Goal: Contribute content: Contribute content

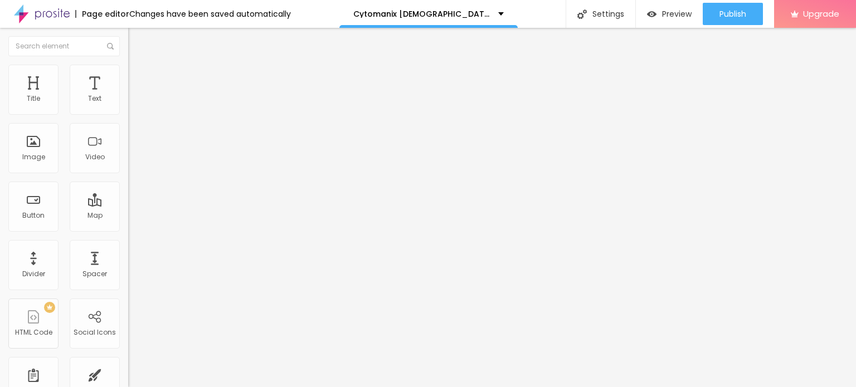
click at [137, 43] on img "button" at bounding box center [141, 40] width 9 height 9
click at [133, 162] on icon "button" at bounding box center [136, 158] width 7 height 7
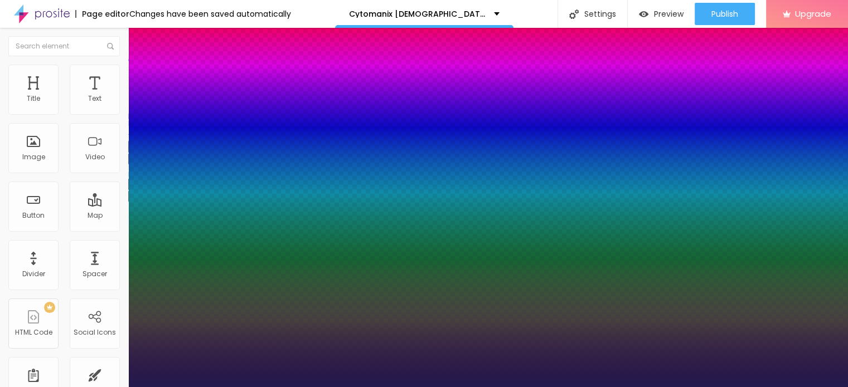
type input "1"
type input "23"
type input "1"
type input "46"
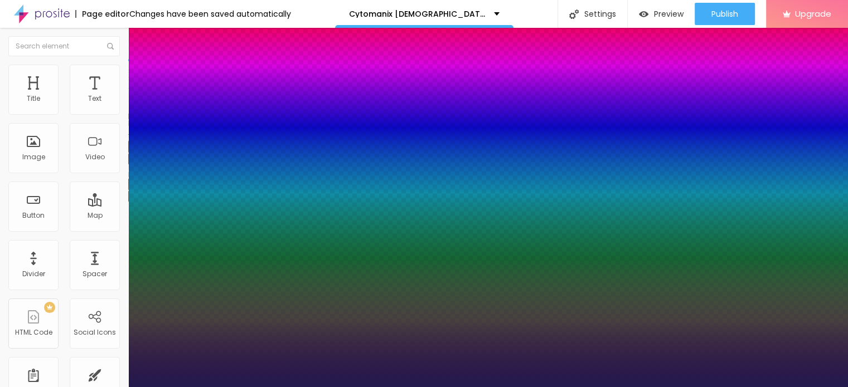
type input "46"
type input "1"
type input "52"
type input "1"
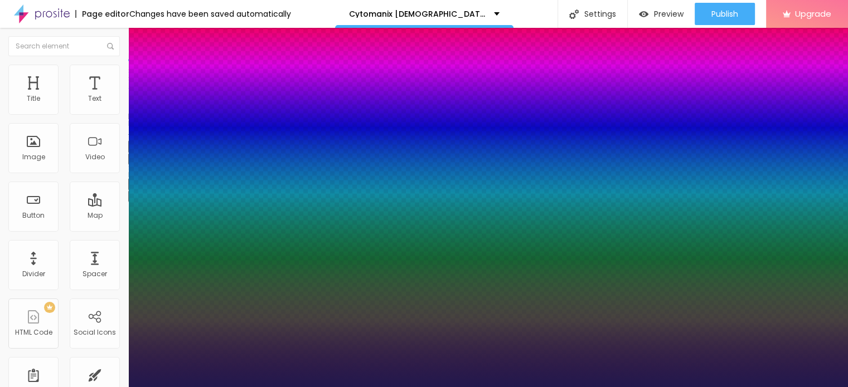
type input "56"
type input "1"
type input "57"
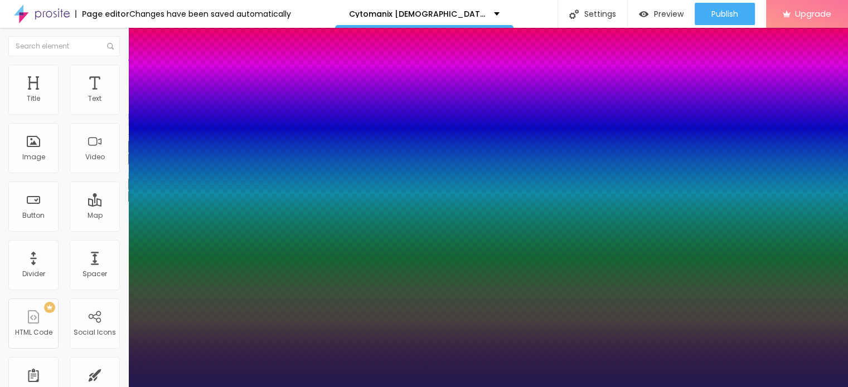
type input "1"
type input "58"
type input "1"
type input "61"
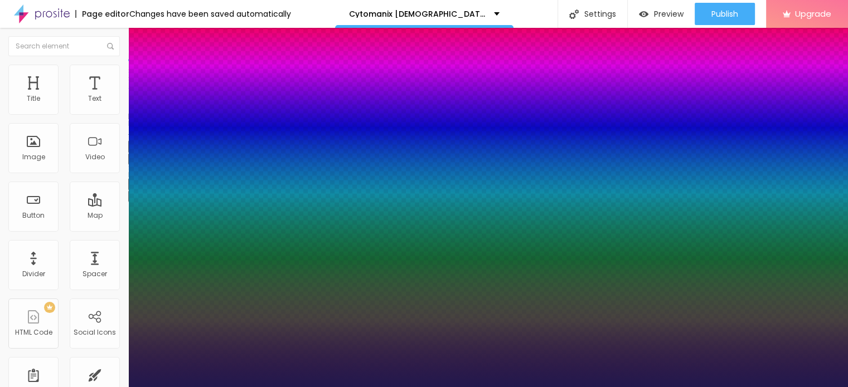
type input "61"
type input "1"
type input "62"
type input "1"
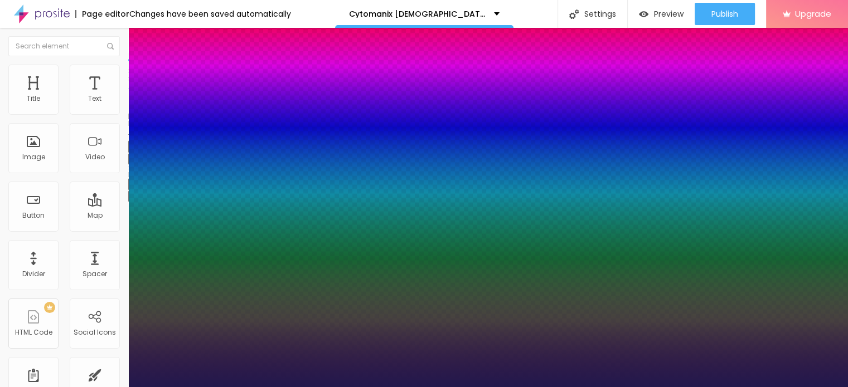
type input "64"
type input "1"
type input "65"
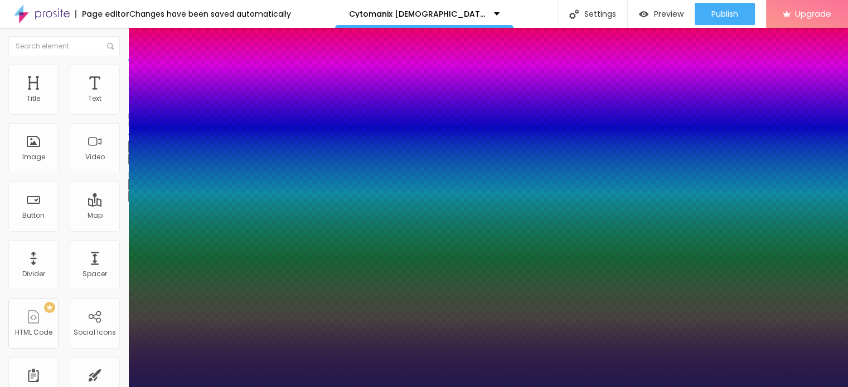
type input "1"
type input "66"
type input "1"
type input "67"
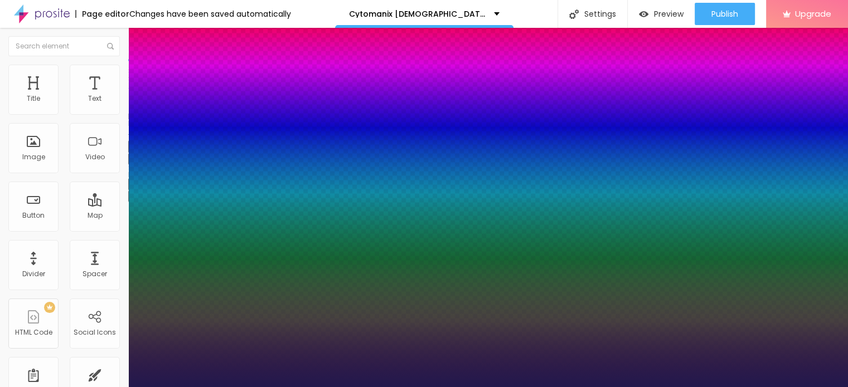
type input "67"
type input "1"
type input "71"
type input "1"
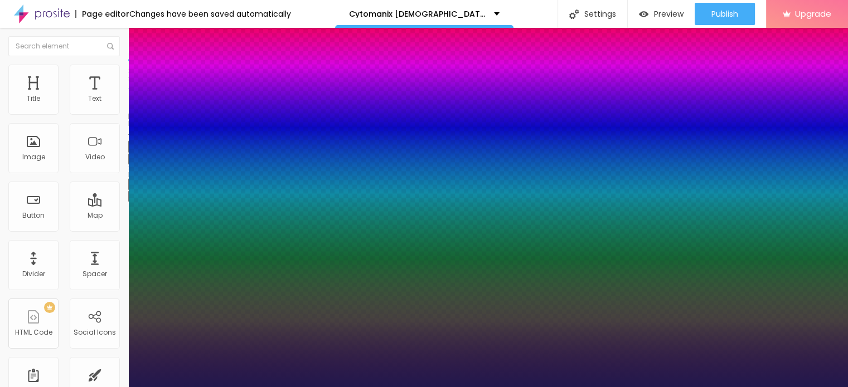
type input "72"
type input "1"
type input "73"
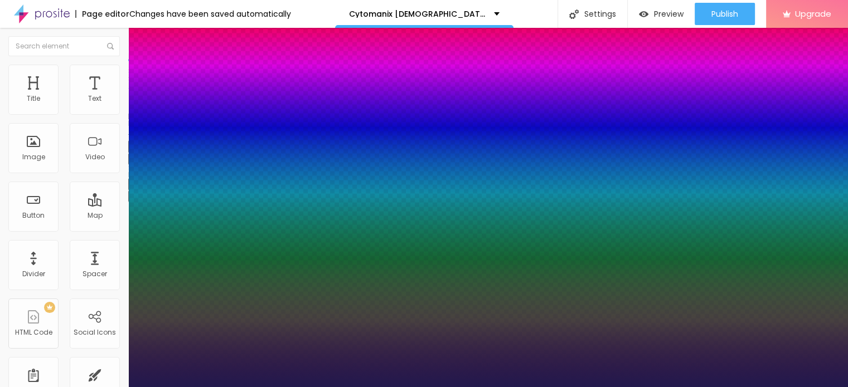
type input "1"
type input "74"
type input "1"
type input "75"
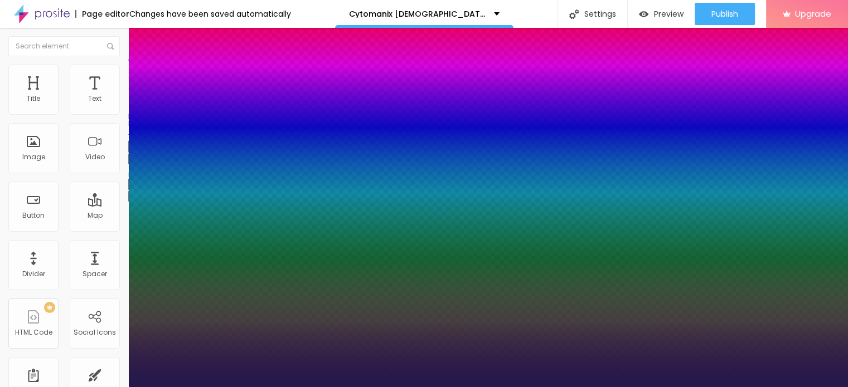
type input "75"
type input "1"
type input "76"
type input "1"
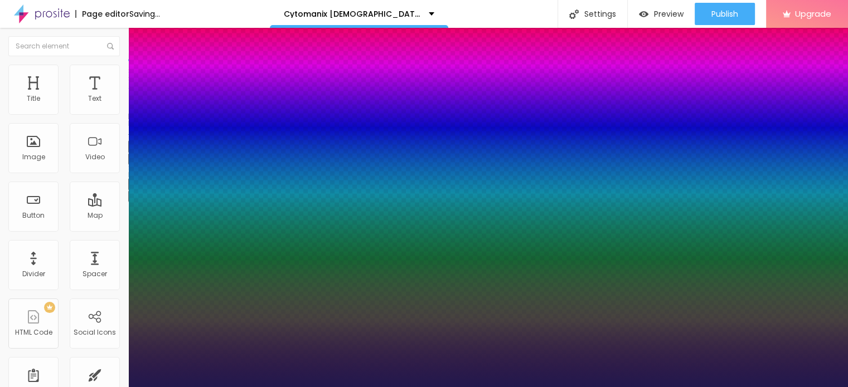
type input "78"
type input "1"
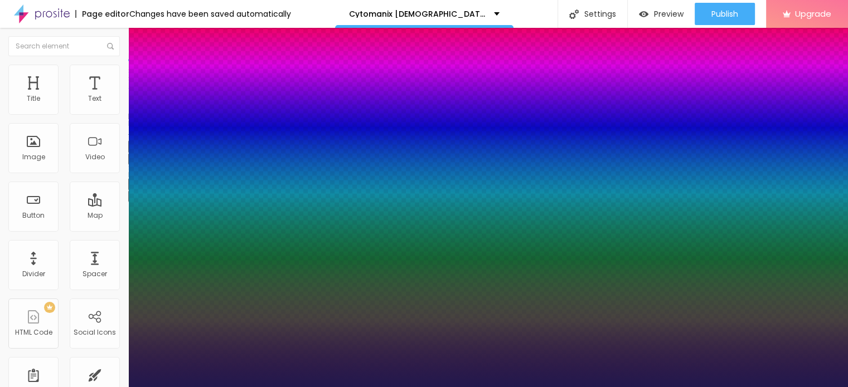
type input "79"
type input "1"
type input "80"
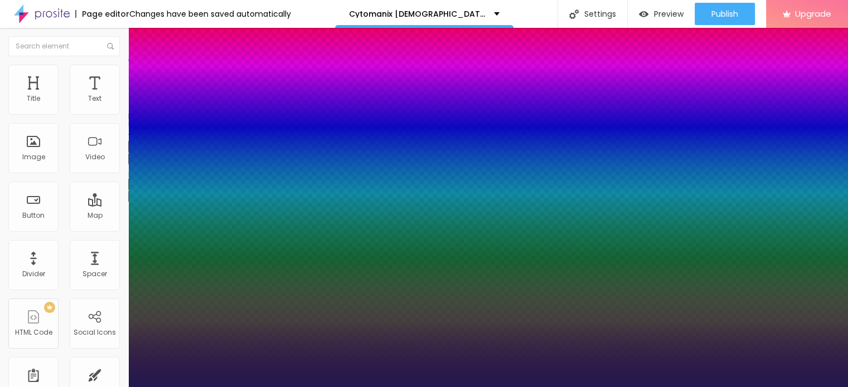
type input "1"
type input "81"
type input "1"
type input "82"
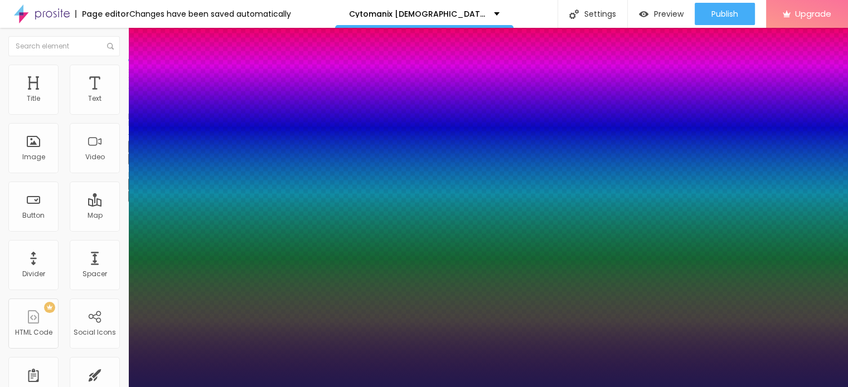
type input "82"
type input "1"
drag, startPoint x: 151, startPoint y: 313, endPoint x: 207, endPoint y: 312, distance: 56.3
type input "82"
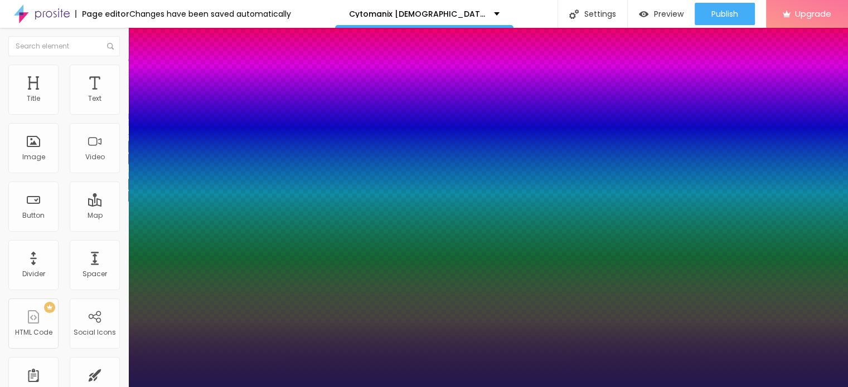
click at [488, 387] on div at bounding box center [424, 387] width 848 height 0
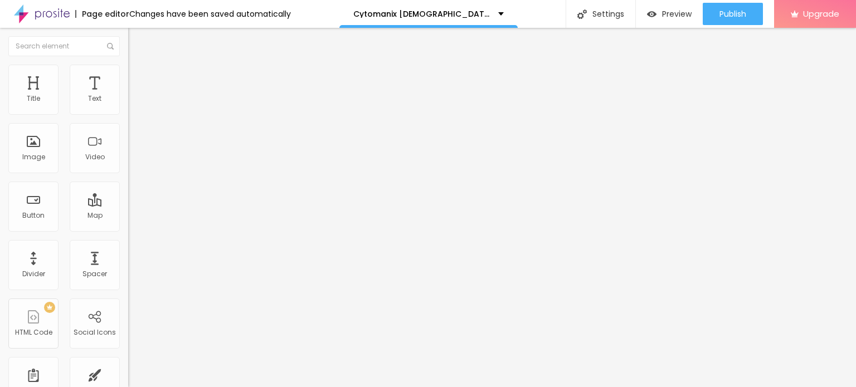
click at [134, 198] on icon "button" at bounding box center [136, 195] width 4 height 4
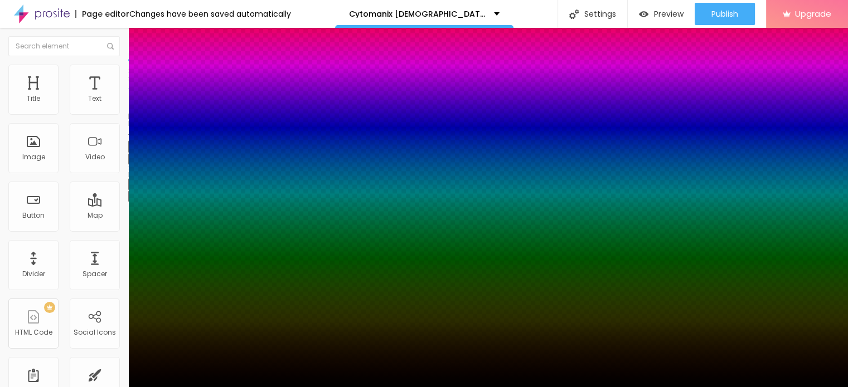
click at [193, 353] on div at bounding box center [424, 193] width 848 height 387
click at [196, 387] on div at bounding box center [424, 394] width 848 height 0
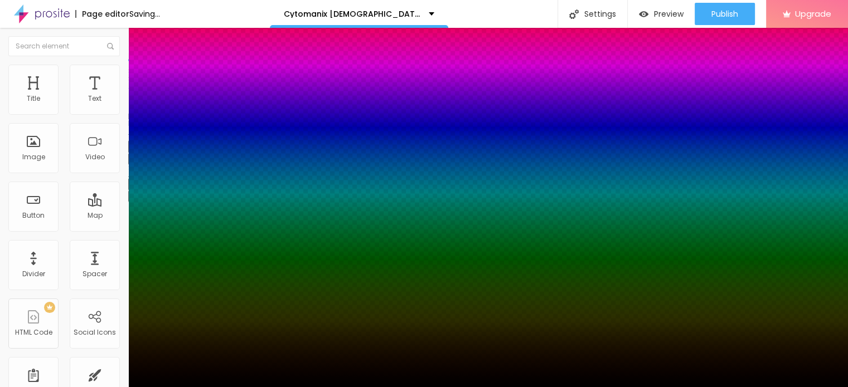
click at [392, 387] on div at bounding box center [424, 387] width 848 height 0
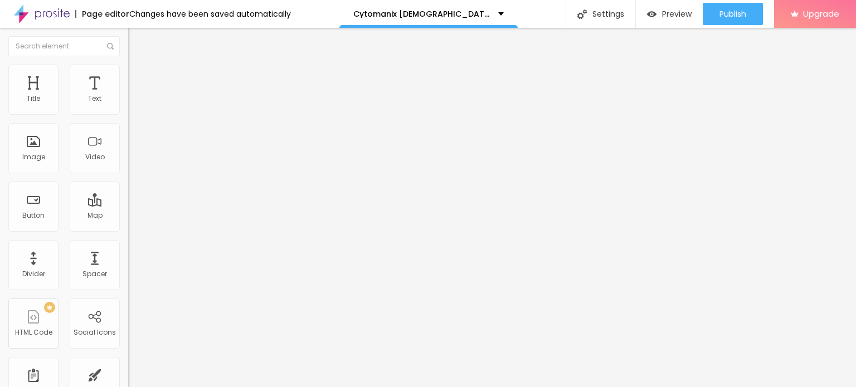
click at [128, 96] on span "Add image" at bounding box center [151, 90] width 46 height 9
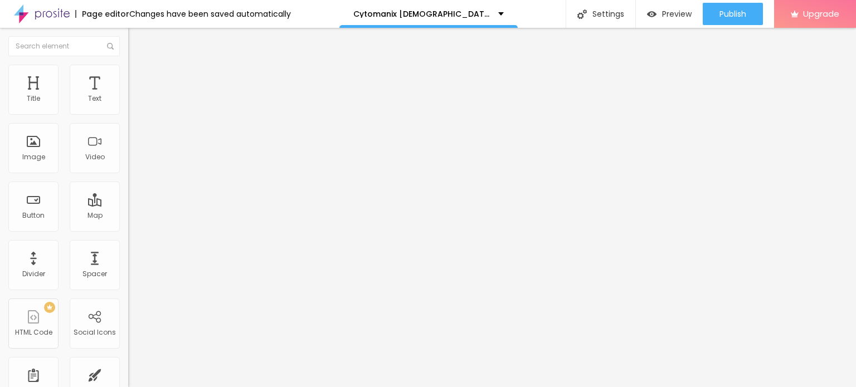
click at [128, 71] on img at bounding box center [133, 70] width 10 height 10
type input "95"
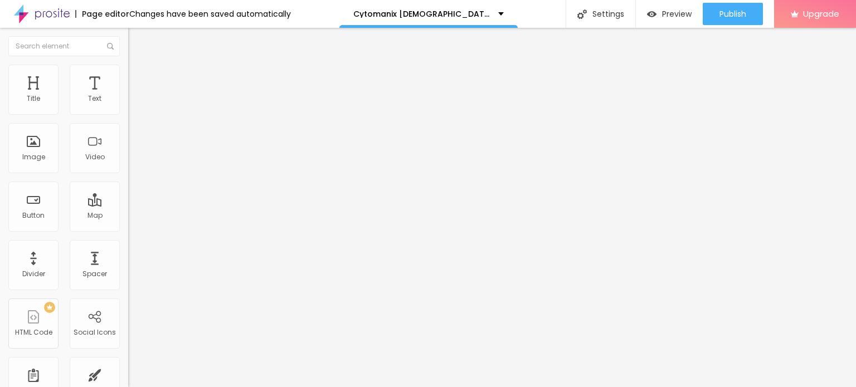
type input "90"
type input "85"
type input "80"
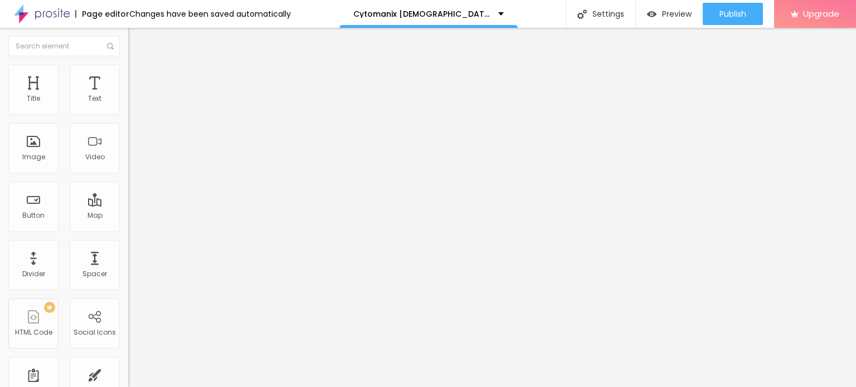
type input "80"
type input "75"
type input "70"
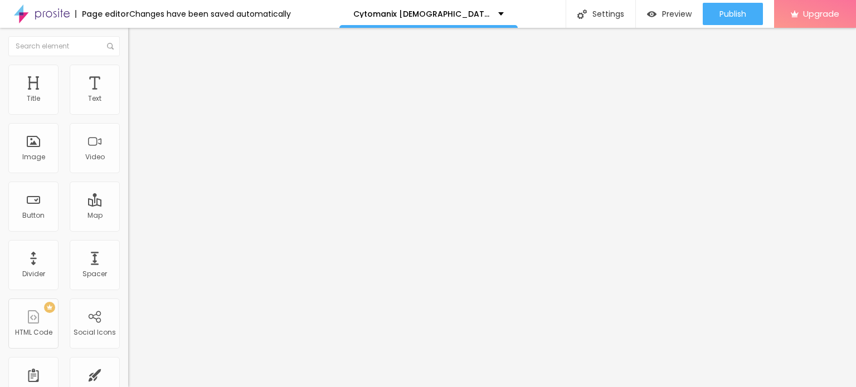
type input "65"
type input "60"
type input "55"
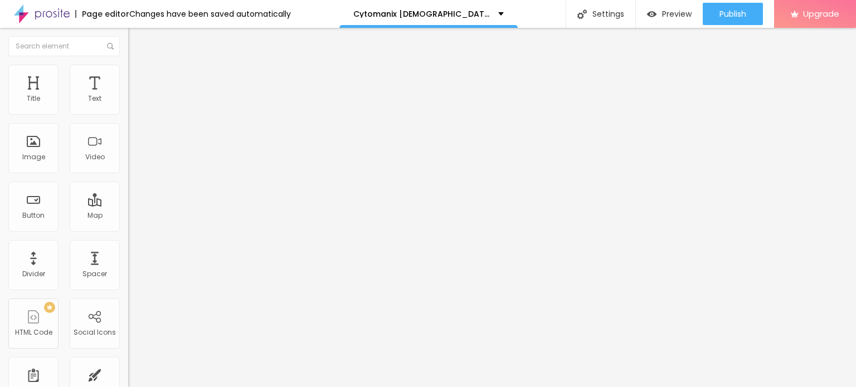
type input "55"
type input "50"
type input "45"
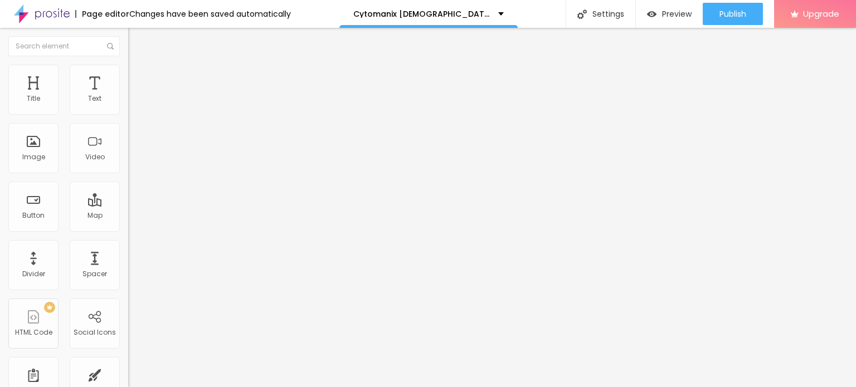
type input "40"
type input "35"
type input "30"
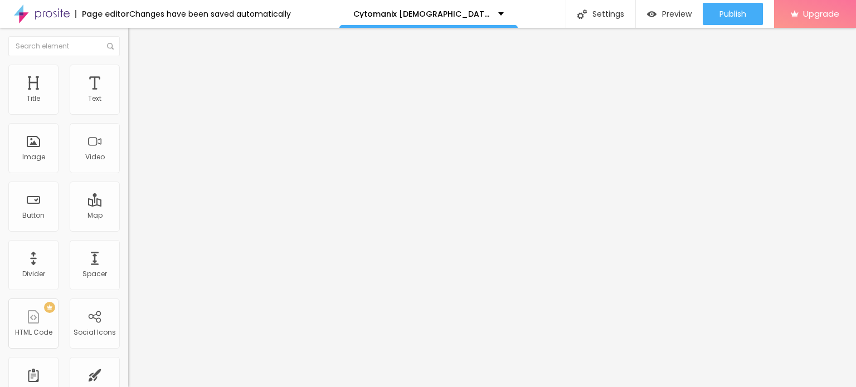
drag, startPoint x: 118, startPoint y: 117, endPoint x: 33, endPoint y: 120, distance: 84.8
type input "30"
click at [128, 114] on input "range" at bounding box center [164, 109] width 72 height 9
click at [128, 105] on input "Click me" at bounding box center [195, 99] width 134 height 11
paste input "👇❗❗𝐒𝐡𝐨𝐩 𝐍𝐨𝐰❗❗👇"
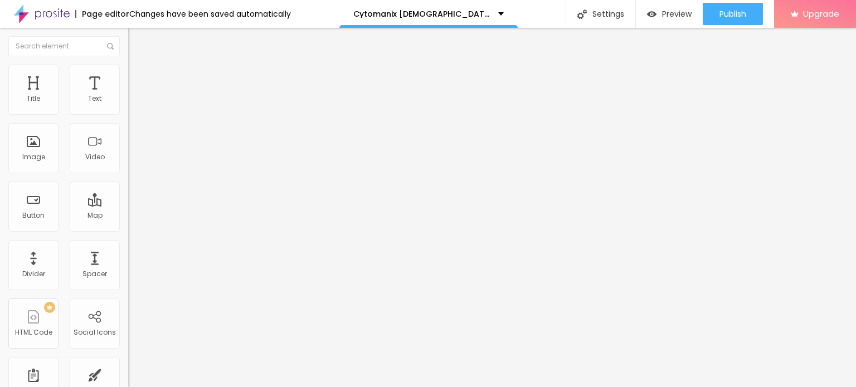
type input "👇❗❗𝐒𝐡𝐨𝐩 𝐍𝐨𝐰❗❗👇"
click at [128, 230] on input "https://" at bounding box center [195, 223] width 134 height 11
paste input "www.facebook.com/CytomanixMaleEnhancementUS/"
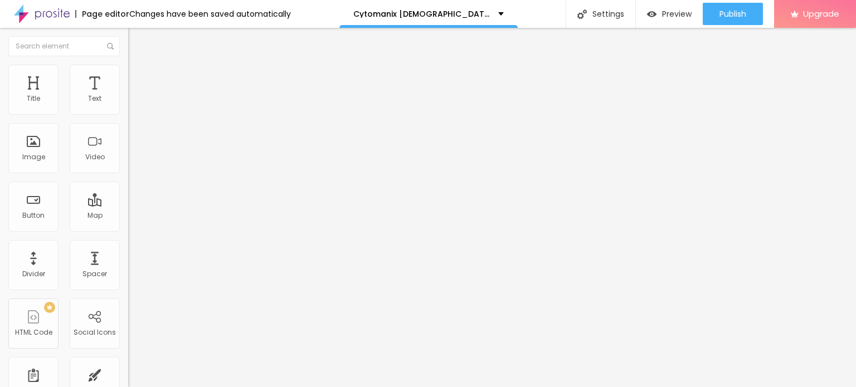
scroll to position [0, 105]
type input "https://www.facebook.com/CytomanixMaleEnhancementUS/"
click at [128, 244] on div at bounding box center [192, 244] width 128 height 0
click at [128, 229] on input "https://" at bounding box center [195, 222] width 134 height 11
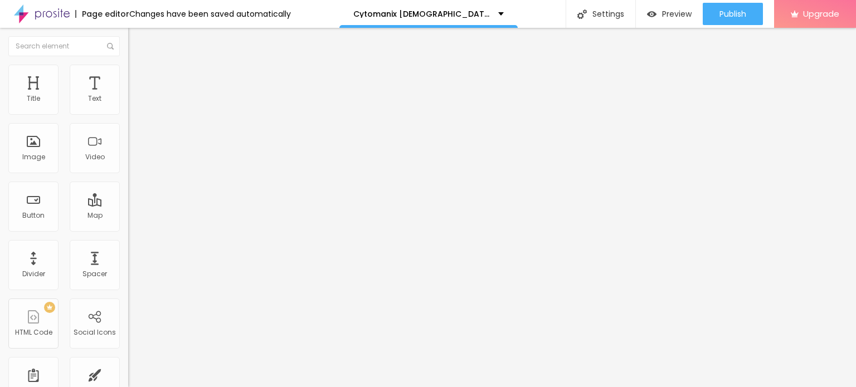
paste input "www.facebook.com/CytomanixMaleEnhancementUS/"
type input "https://www.facebook.com/CytomanixMaleEnhancementUS/"
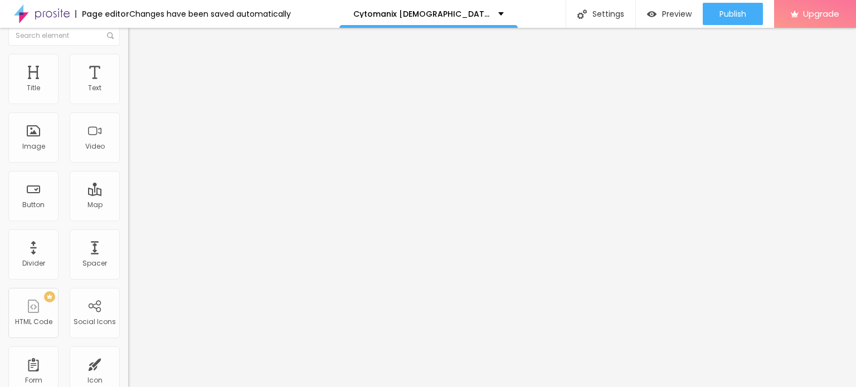
scroll to position [0, 0]
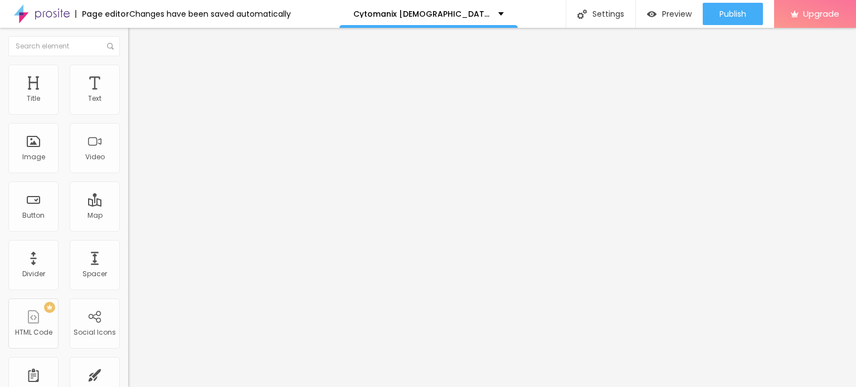
click at [128, 73] on li "Advanced" at bounding box center [192, 70] width 128 height 11
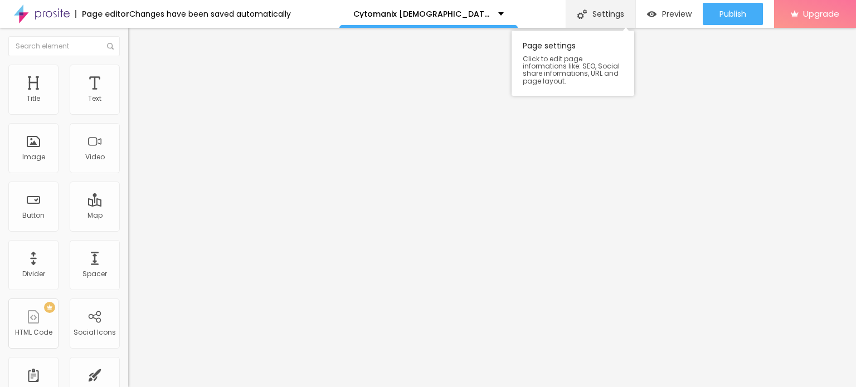
click at [606, 14] on div "Settings" at bounding box center [601, 14] width 70 height 28
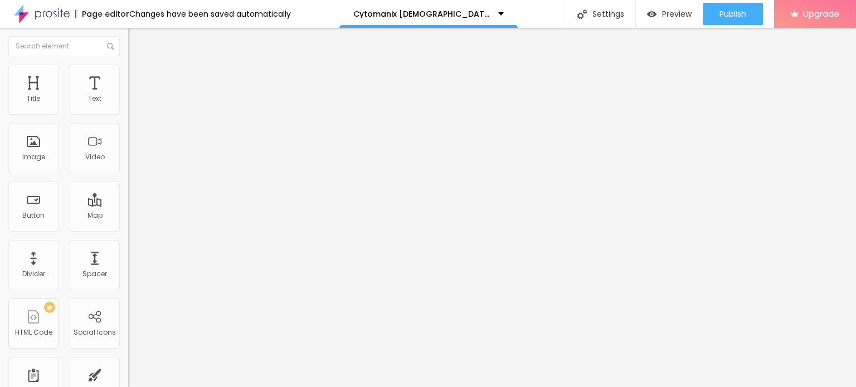
paste input "Cytomanix Male Enhancement: We Tested It for 90 Days - the Real Science Behind"
type input "Cytomanix Male Enhancement: We Tested It for 90 Days - the Real Science Behind"
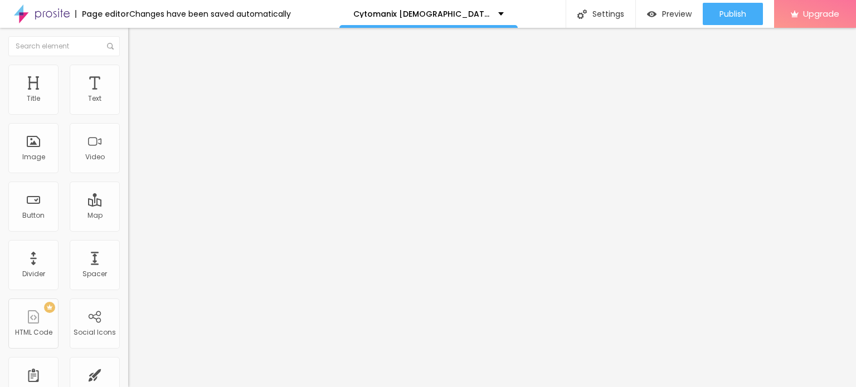
scroll to position [0, 0]
paste textarea "Cytomanix Male Enhancement is a powerful, natural solution for men seeking to i…"
type textarea "Cytomanix Male Enhancement is a powerful, natural solution for men seeking to i…"
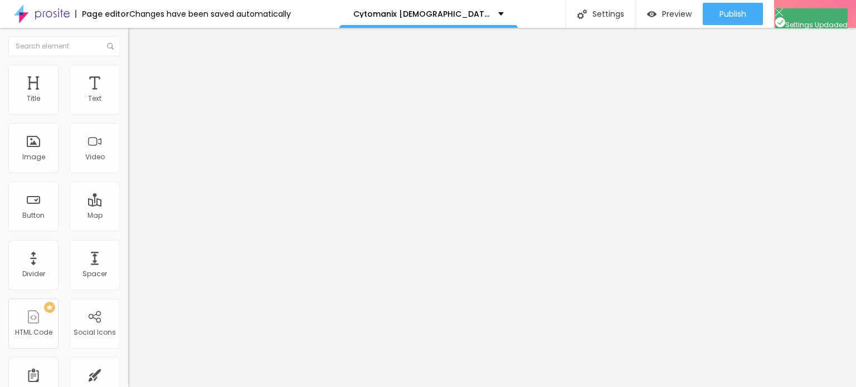
paste input "Cytomanix Male Enhancement Review Truth! Must Read Before Buying?"
type input "Cytomanix Male Enhancement Review Truth! Must Read Before Buying?"
paste textarea "Cytomanix Male Enhancement has received positive reviews from many customers, w…"
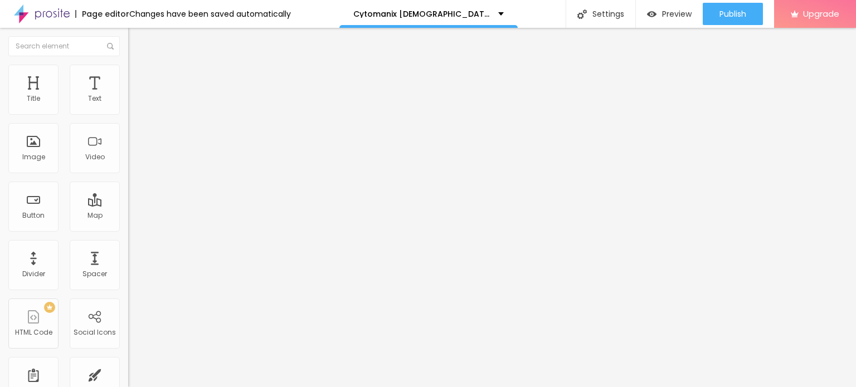
scroll to position [105, 0]
type textarea "Cytomanix Male Enhancement has received positive reviews from many customers, w…"
paste textarea "Cytomanix Male Enhancement"
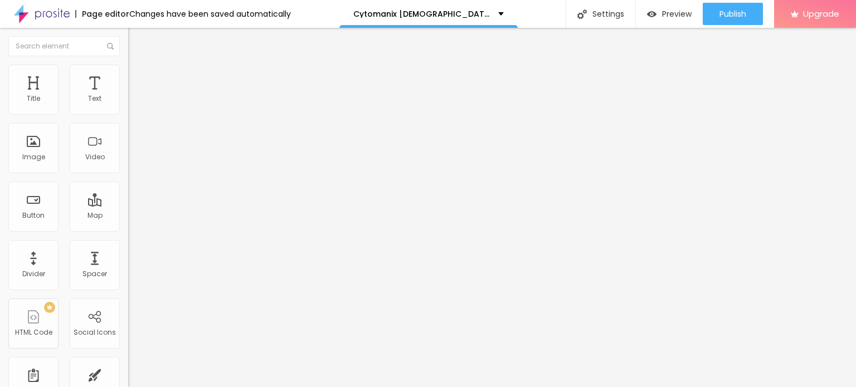
type textarea "Cytomanix Male Enhancement Official Reviews buy Price Cost Natural"
click at [128, 74] on li "Advanced" at bounding box center [192, 70] width 128 height 11
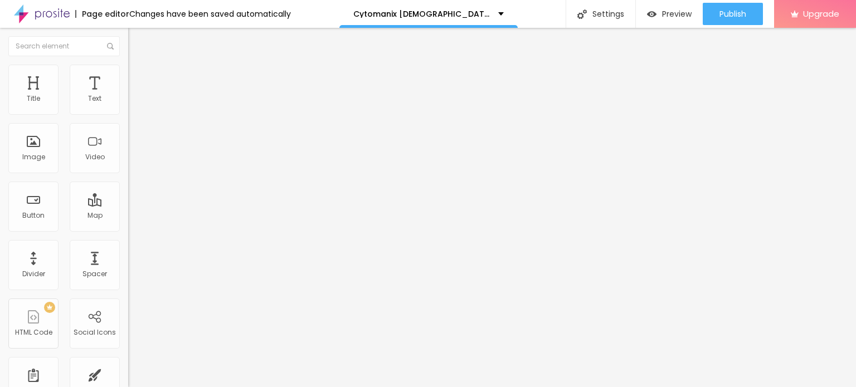
scroll to position [32, 0]
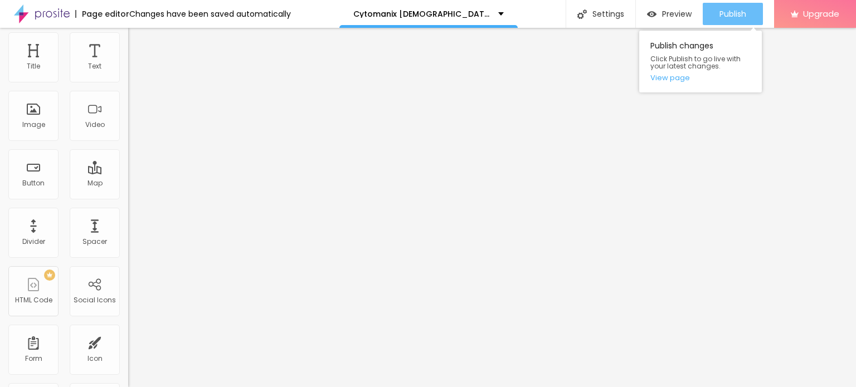
click at [720, 15] on span "Publish" at bounding box center [733, 13] width 27 height 9
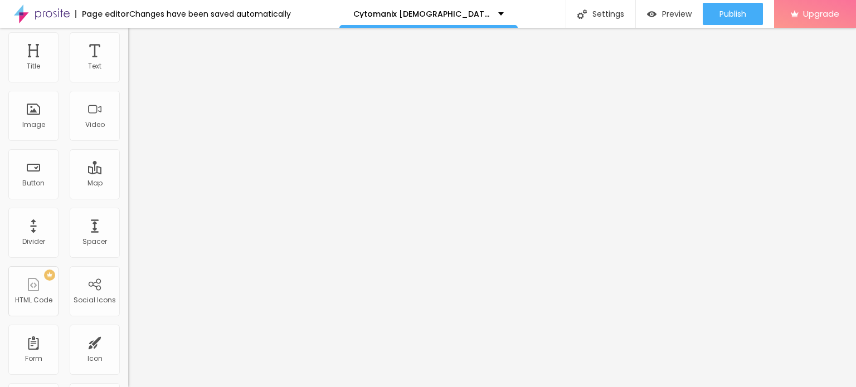
click at [31, 13] on img at bounding box center [42, 14] width 56 height 28
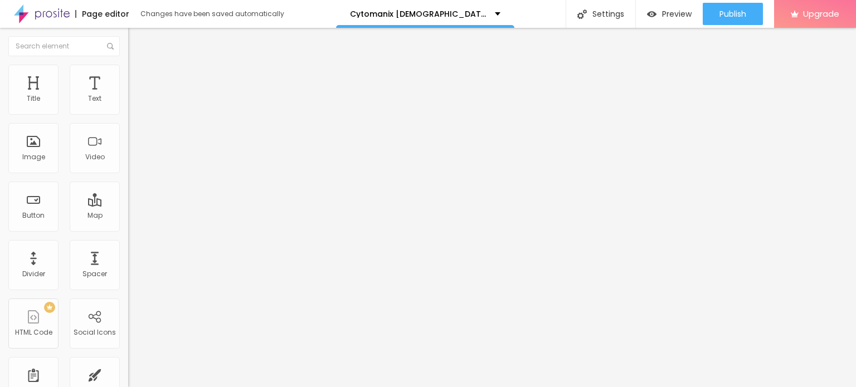
click at [128, 165] on button "button" at bounding box center [136, 159] width 16 height 12
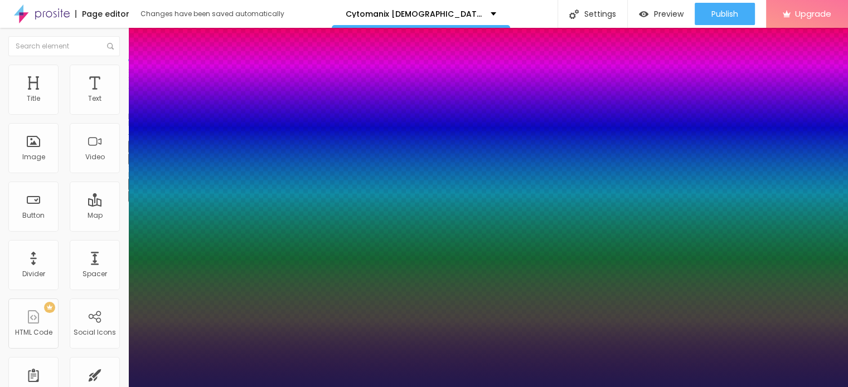
type input "1"
type input "36"
type input "1"
type input "41"
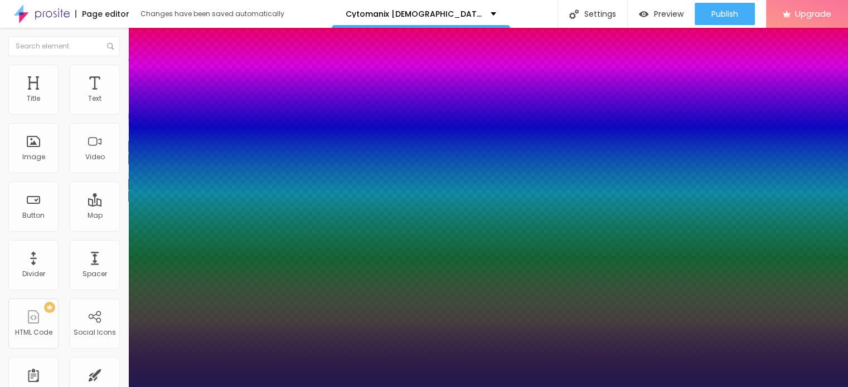
type input "41"
type input "1"
type input "43"
type input "1"
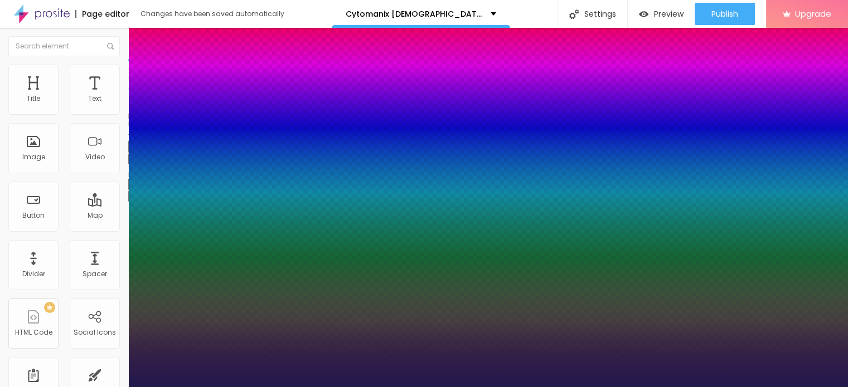
type input "44"
type input "1"
type input "45"
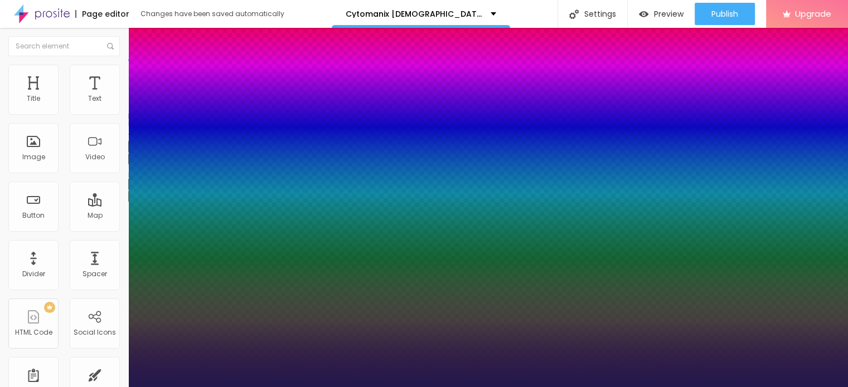
type input "1"
type input "46"
type input "1"
type input "47"
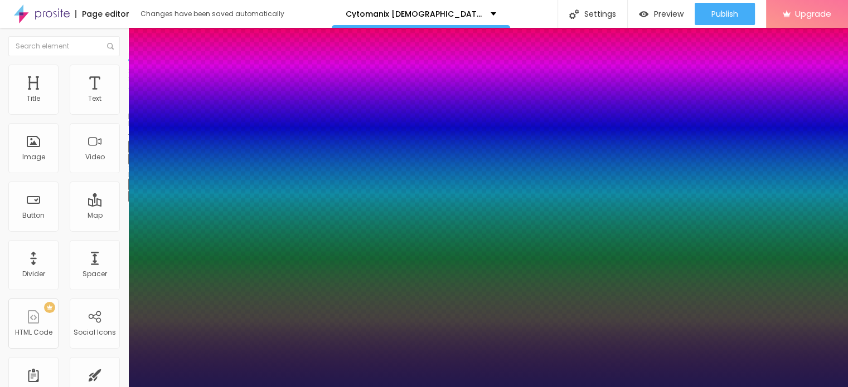
type input "47"
type input "1"
type input "48"
type input "1"
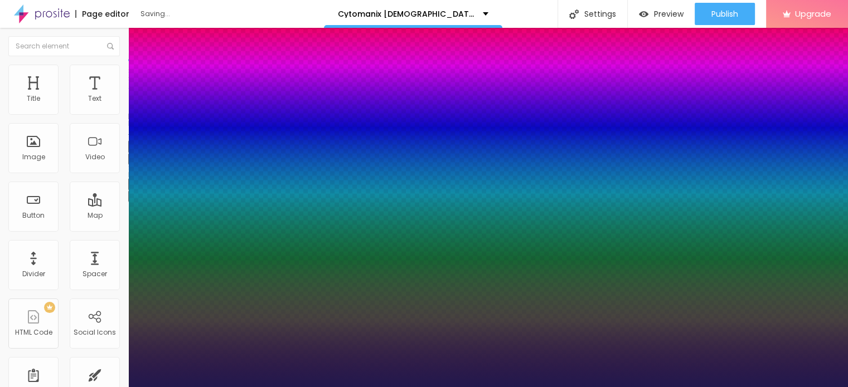
type input "51"
type input "1"
type input "52"
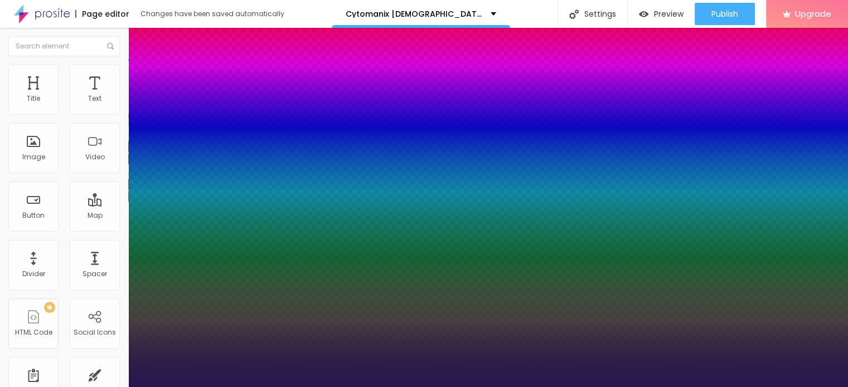
type input "1"
type input "54"
type input "1"
type input "55"
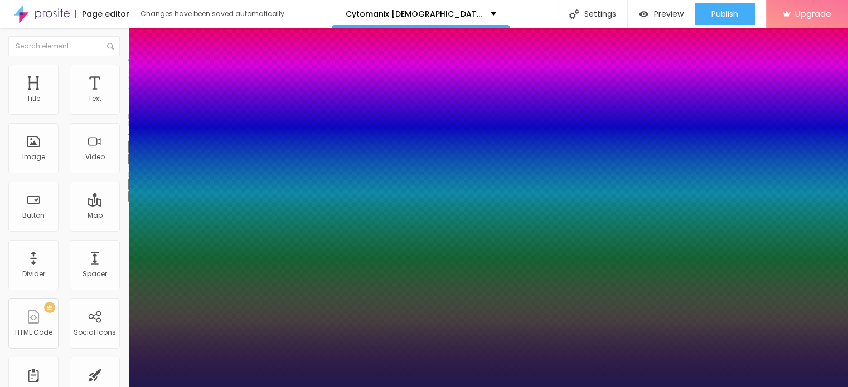
type input "55"
type input "1"
type input "56"
type input "1"
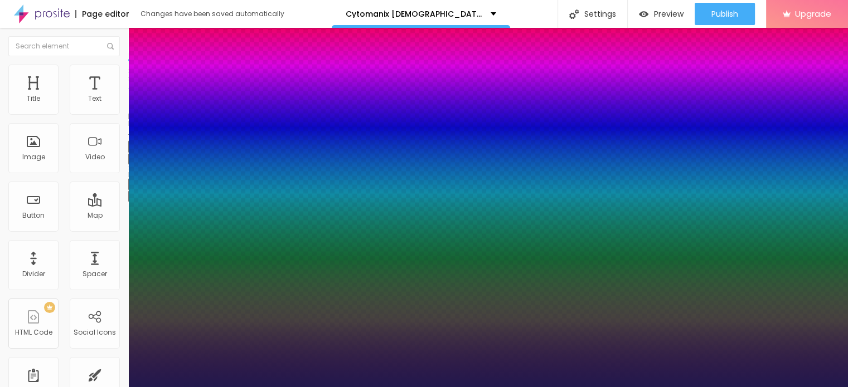
type input "57"
type input "1"
type input "58"
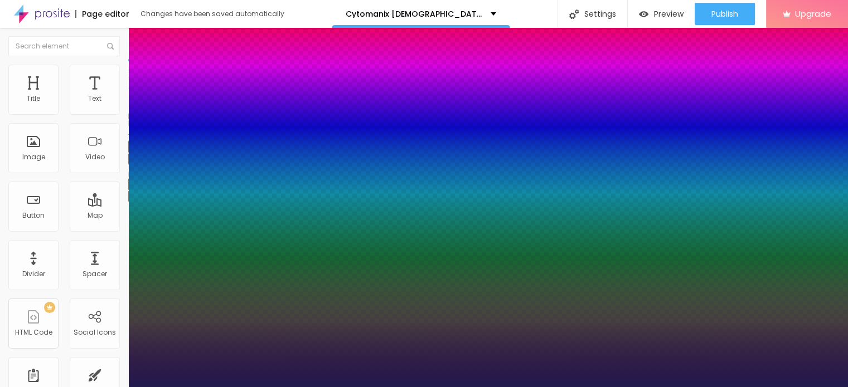
type input "1"
type input "59"
type input "1"
type input "60"
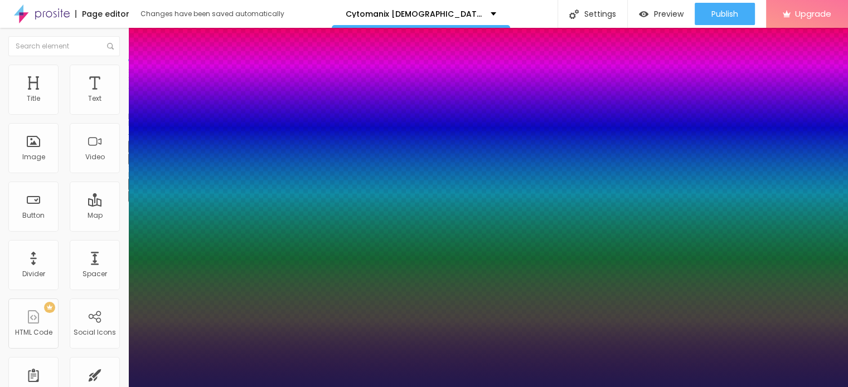
type input "60"
type input "1"
type input "61"
type input "1"
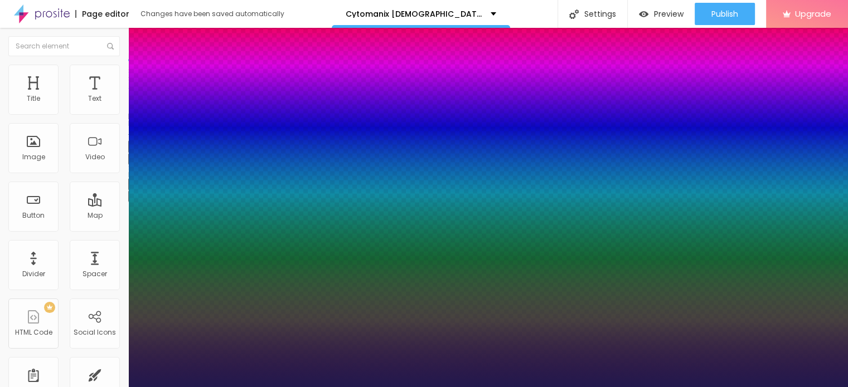
type input "62"
type input "1"
type input "63"
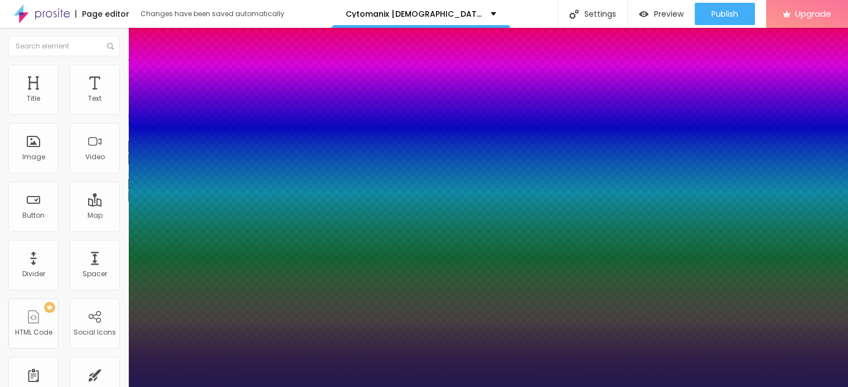
type input "1"
type input "64"
type input "1"
type input "65"
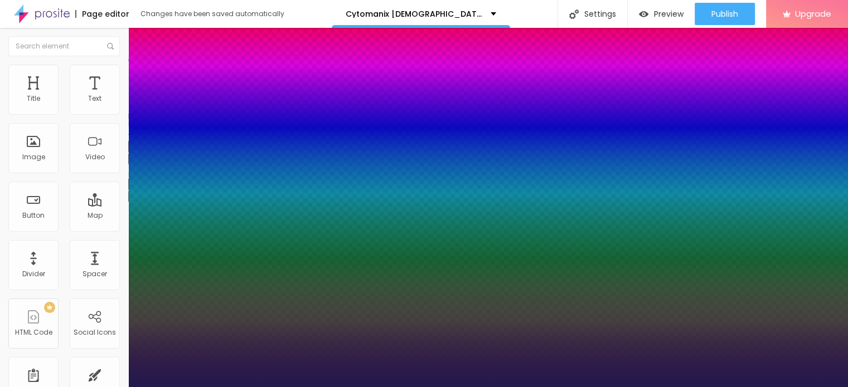
type input "65"
type input "1"
type input "66"
type input "1"
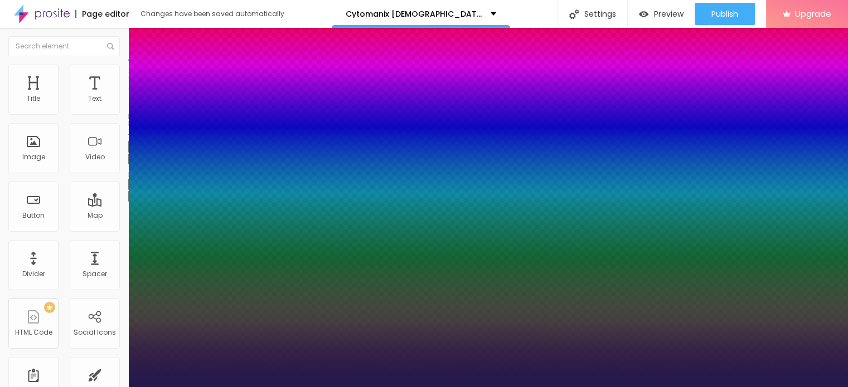
type input "67"
type input "1"
drag, startPoint x: 152, startPoint y: 312, endPoint x: 195, endPoint y: 316, distance: 43.1
type input "67"
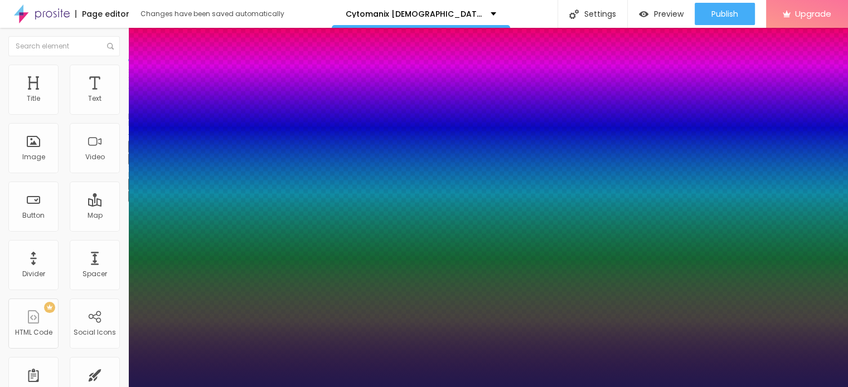
click at [384, 387] on div at bounding box center [424, 387] width 848 height 0
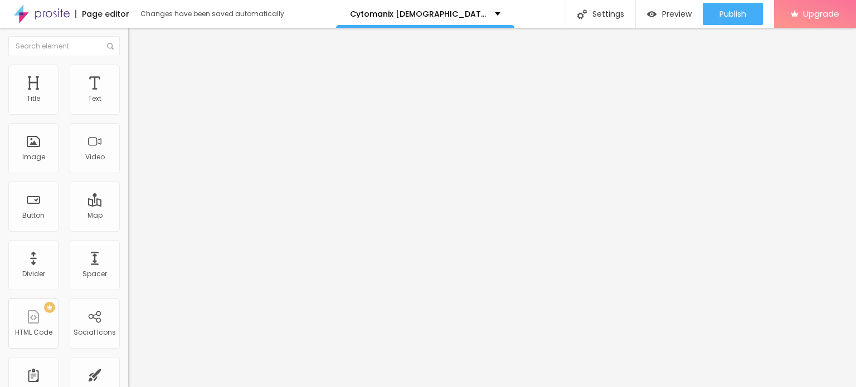
click at [133, 199] on icon "button" at bounding box center [136, 195] width 7 height 7
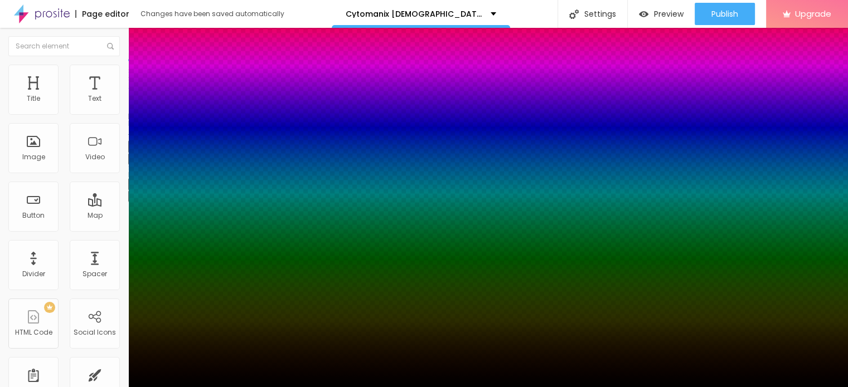
click at [193, 356] on div at bounding box center [424, 193] width 848 height 387
click at [201, 387] on div at bounding box center [424, 394] width 848 height 0
click at [388, 387] on div at bounding box center [424, 387] width 848 height 0
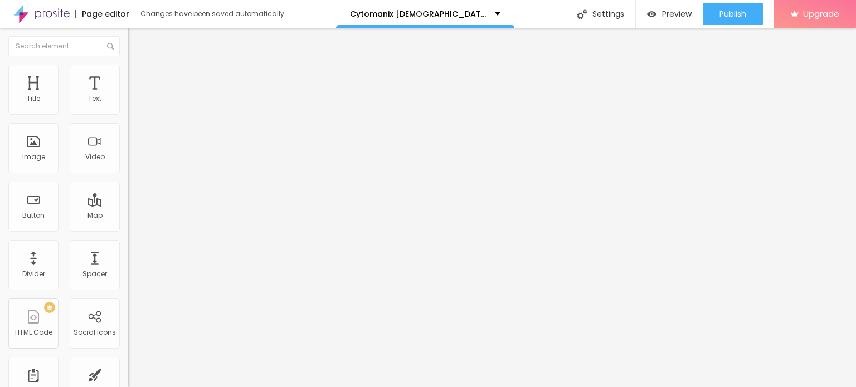
click at [133, 199] on icon "button" at bounding box center [136, 195] width 7 height 7
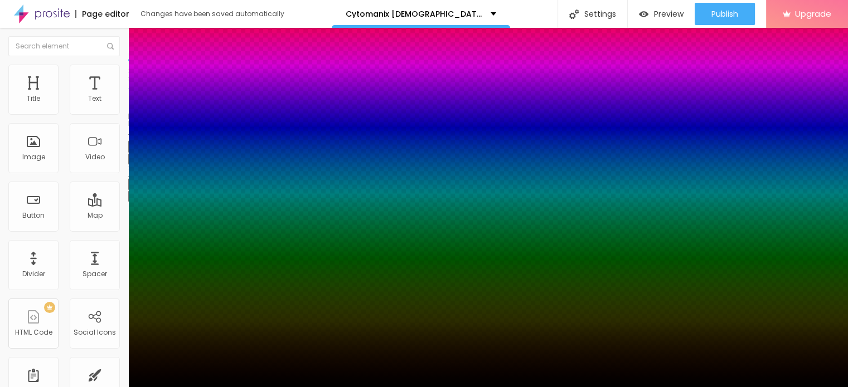
click at [196, 352] on div at bounding box center [424, 193] width 848 height 387
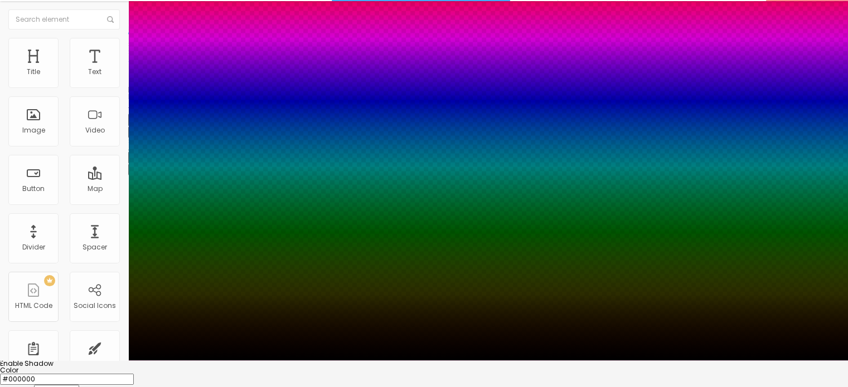
click at [365, 361] on div at bounding box center [424, 361] width 848 height 0
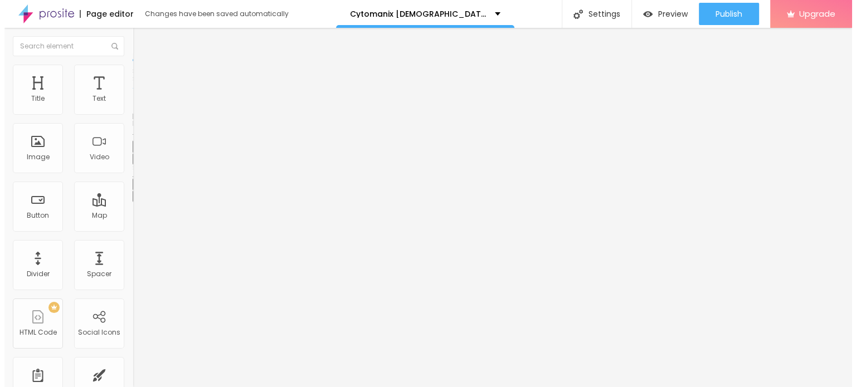
scroll to position [0, 0]
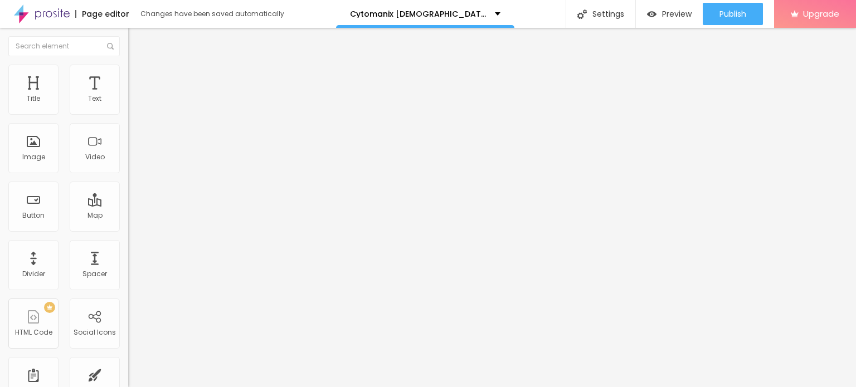
click at [128, 96] on span "Add image" at bounding box center [151, 90] width 46 height 9
click at [138, 75] on span "Style" at bounding box center [146, 71] width 16 height 9
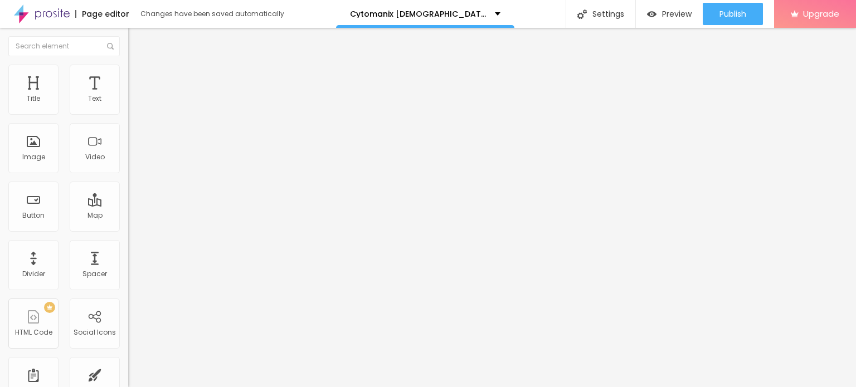
type input "95"
type input "55"
type input "50"
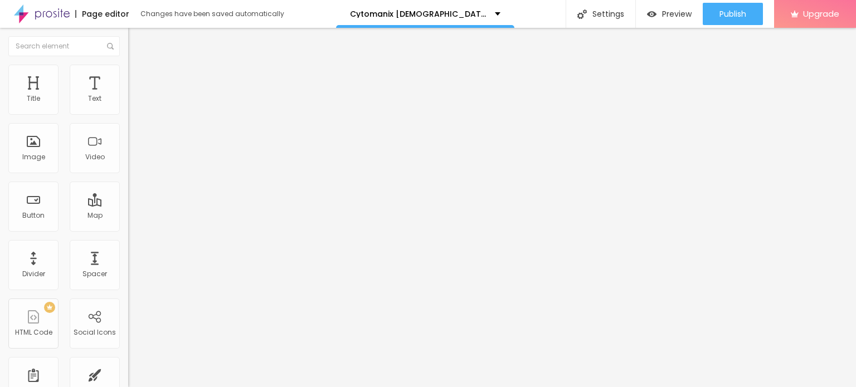
type input "50"
type input "45"
type input "40"
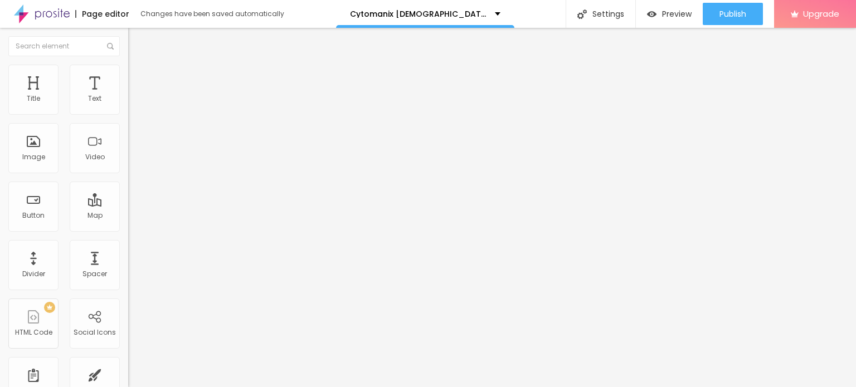
type input "35"
drag, startPoint x: 110, startPoint y: 119, endPoint x: 43, endPoint y: 119, distance: 67.4
type input "35"
click at [128, 114] on input "range" at bounding box center [164, 109] width 72 height 9
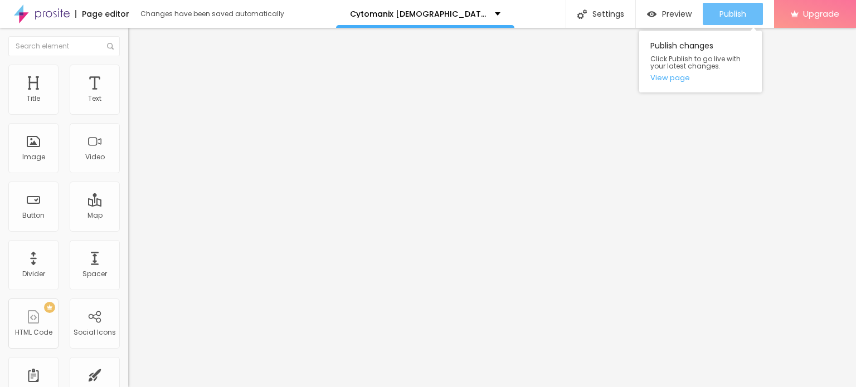
click at [720, 9] on span "Publish" at bounding box center [733, 13] width 27 height 9
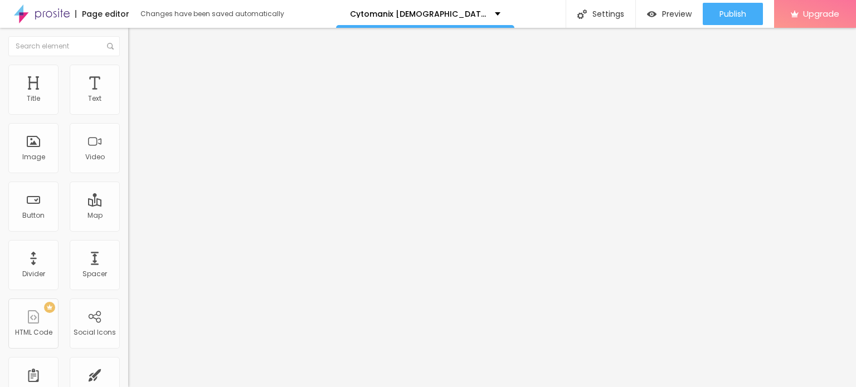
click at [20, 11] on img at bounding box center [42, 14] width 56 height 28
